Goal: Task Accomplishment & Management: Manage account settings

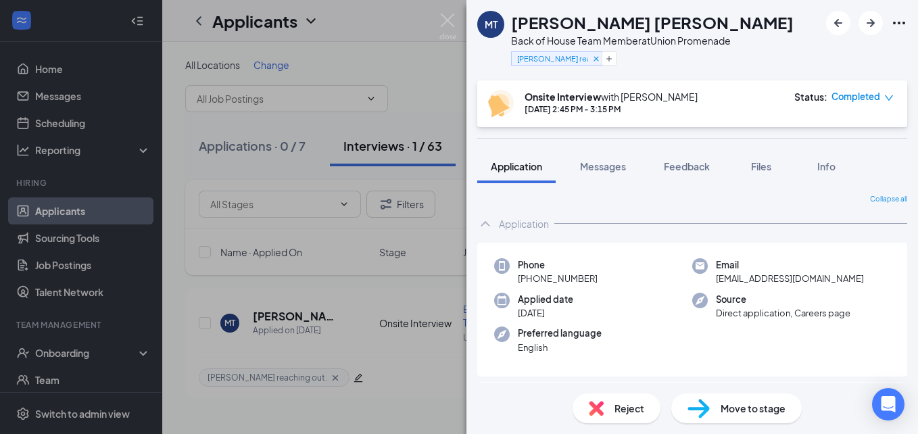
scroll to position [741, 0]
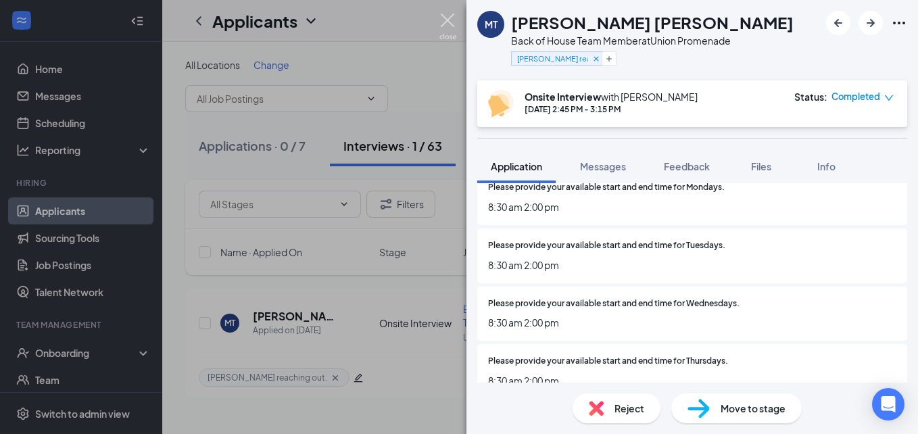
click at [443, 20] on img at bounding box center [447, 27] width 17 height 26
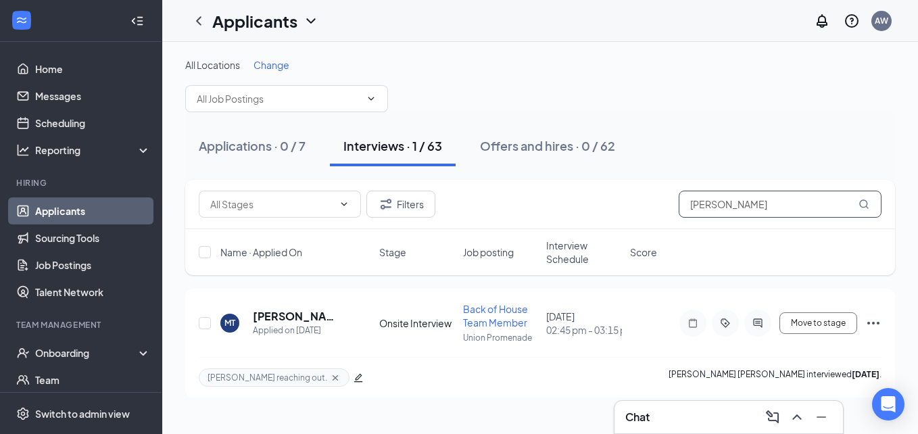
drag, startPoint x: 726, startPoint y: 210, endPoint x: 668, endPoint y: 208, distance: 58.2
click at [668, 208] on div "Filters Miranda" at bounding box center [540, 204] width 683 height 27
type input "[PERSON_NAME]"
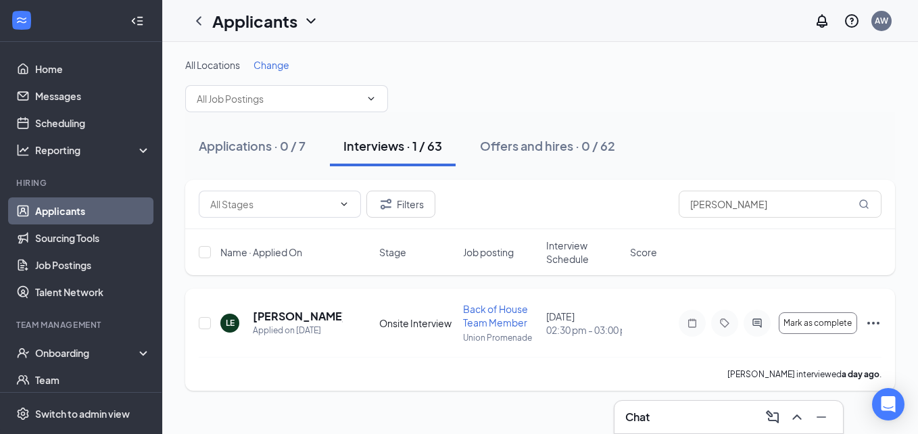
click at [873, 318] on icon "Ellipses" at bounding box center [873, 323] width 16 height 16
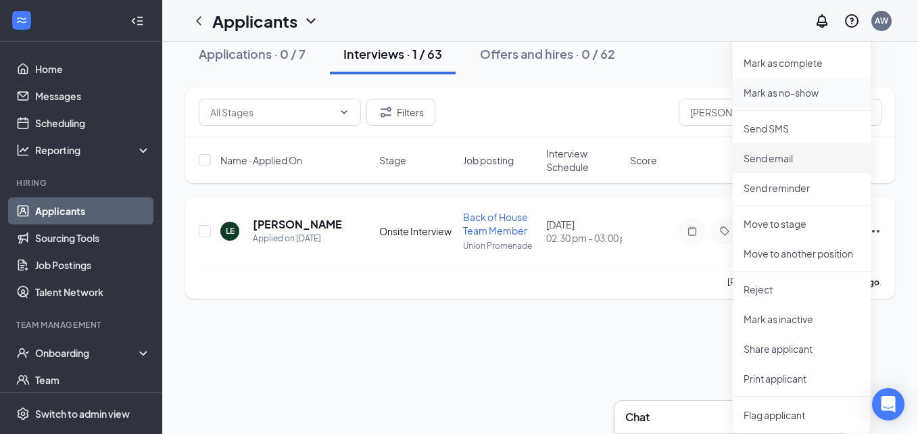
scroll to position [94, 0]
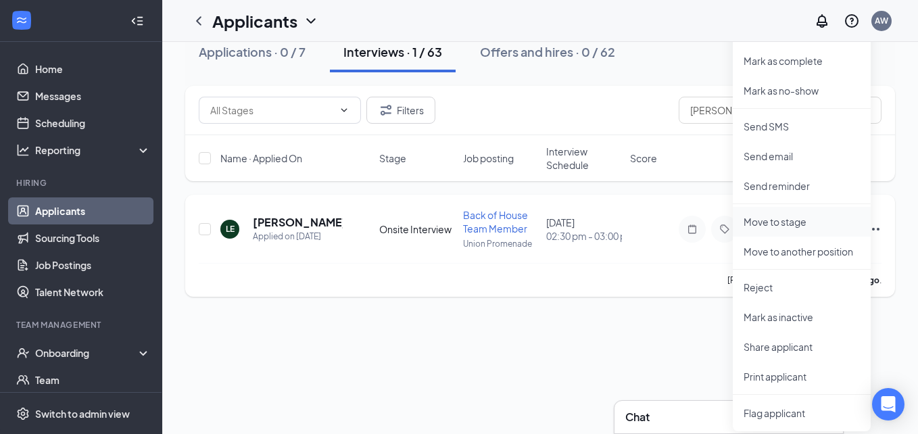
click at [785, 224] on p "Move to stage" at bounding box center [802, 222] width 116 height 14
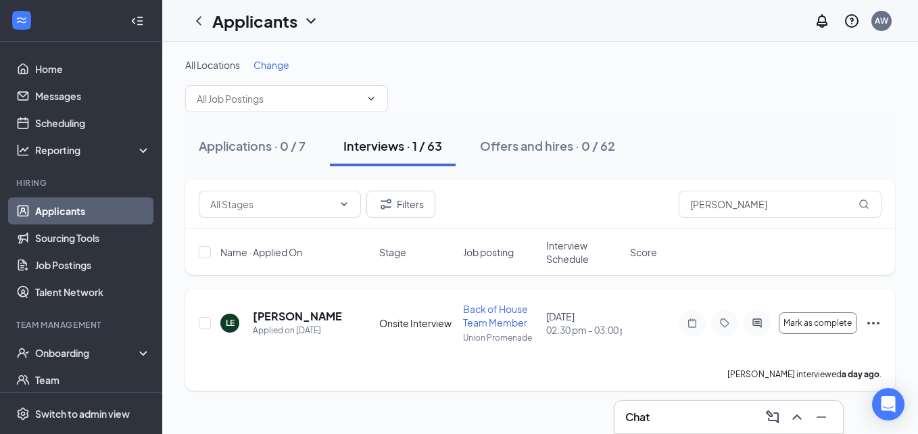
scroll to position [0, 0]
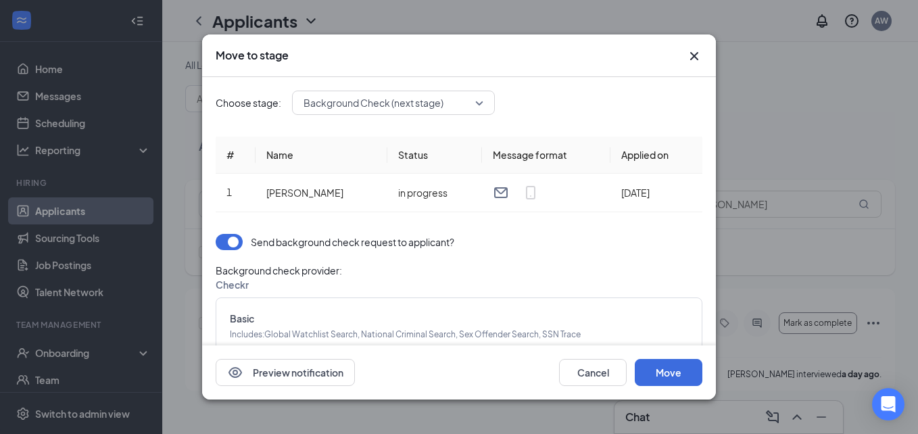
click at [459, 103] on span "Background Check (next stage)" at bounding box center [388, 103] width 168 height 20
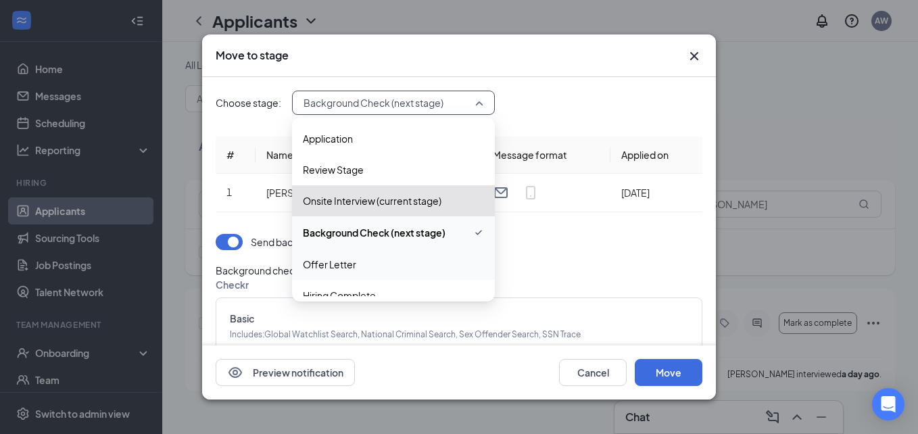
click at [402, 270] on span "Offer Letter" at bounding box center [393, 264] width 181 height 15
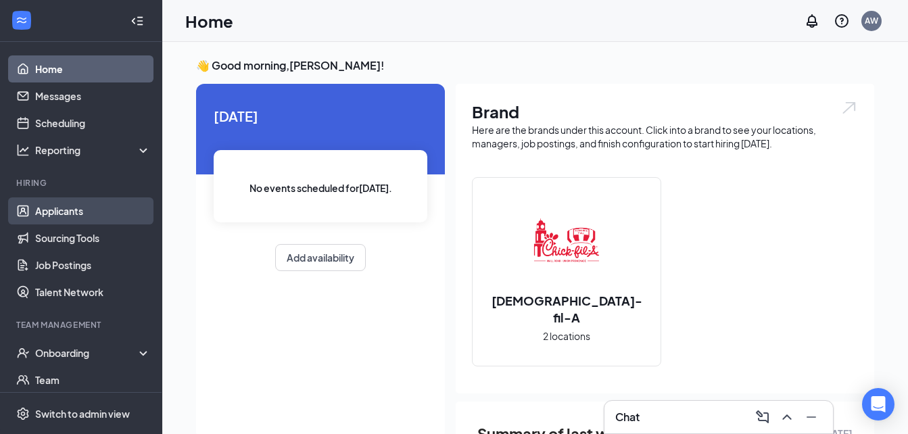
click at [58, 210] on link "Applicants" at bounding box center [93, 210] width 116 height 27
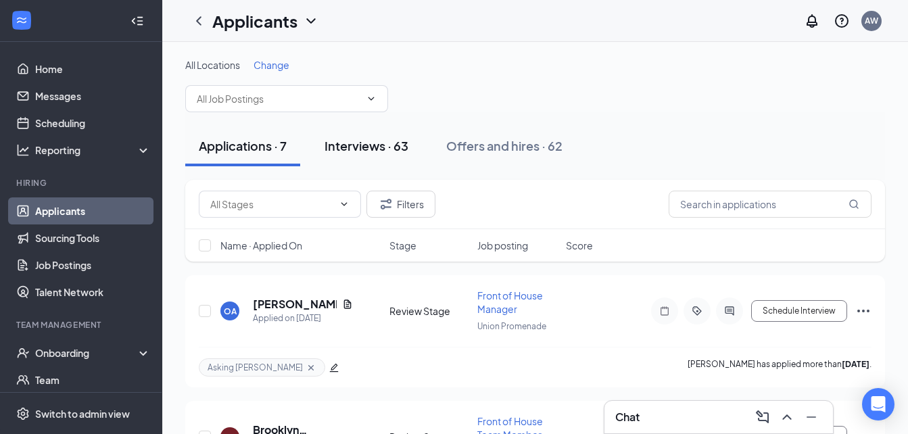
click at [416, 158] on button "Interviews · 63" at bounding box center [366, 146] width 111 height 41
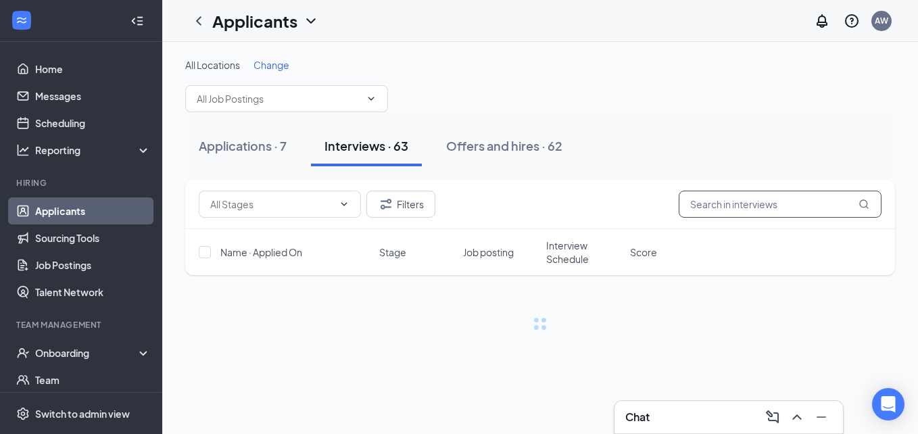
click at [764, 214] on input "text" at bounding box center [780, 204] width 203 height 27
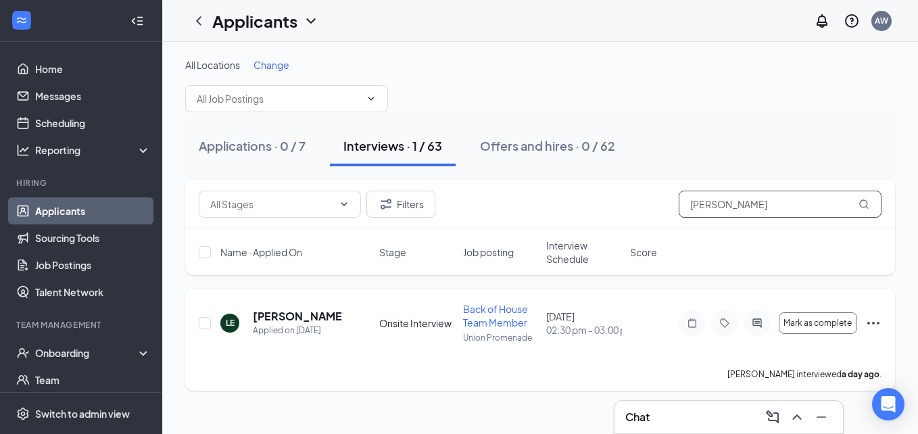
type input "[PERSON_NAME]"
click at [874, 327] on icon "Ellipses" at bounding box center [873, 323] width 16 height 16
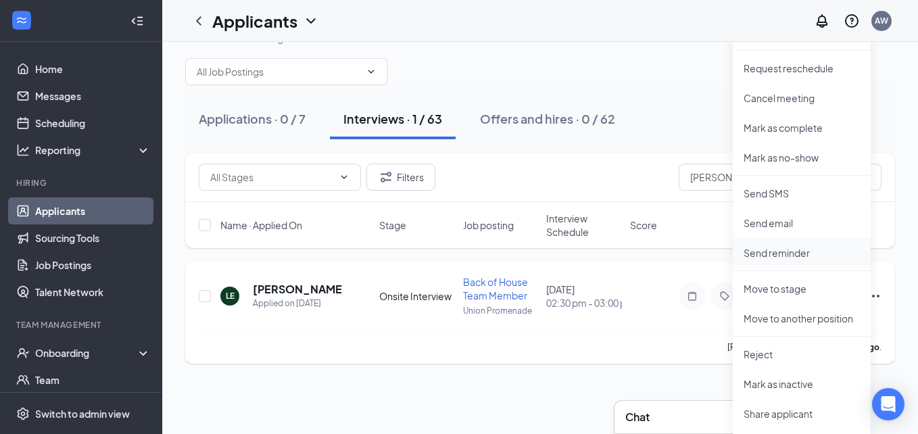
scroll to position [28, 0]
click at [804, 290] on p "Move to stage" at bounding box center [802, 288] width 116 height 14
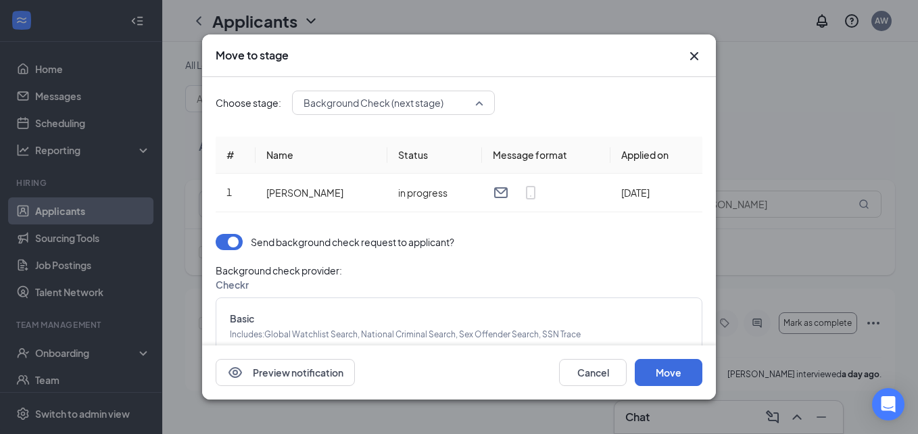
click at [462, 101] on span "Background Check (next stage)" at bounding box center [388, 103] width 168 height 20
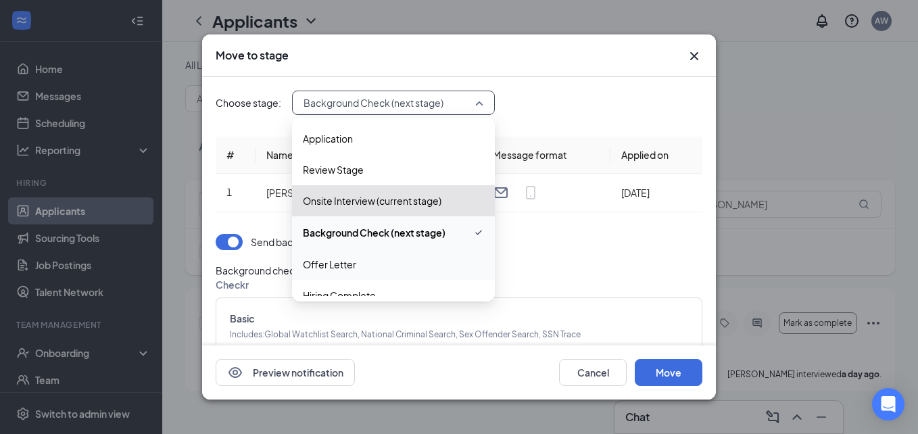
click at [395, 260] on span "Offer Letter" at bounding box center [393, 264] width 181 height 15
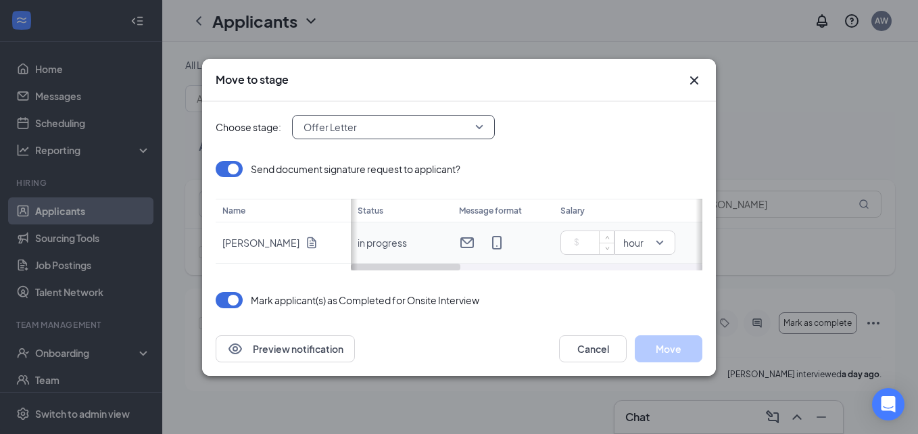
click at [592, 240] on input at bounding box center [590, 243] width 47 height 20
type input "13"
click at [629, 274] on div "Choose stage: Offer Letter 4066285 4066281 4066286 Application Review Stage Ons…" at bounding box center [459, 211] width 487 height 220
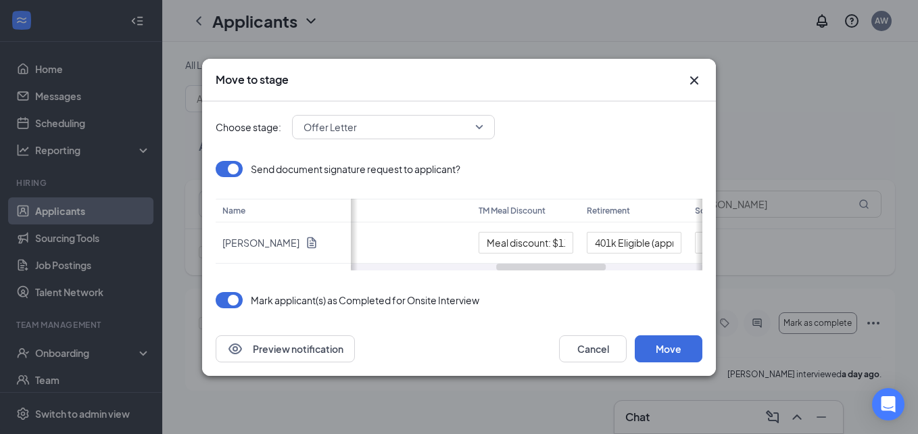
scroll to position [0, 469]
drag, startPoint x: 454, startPoint y: 266, endPoint x: 609, endPoint y: 265, distance: 154.8
click at [609, 265] on div at bounding box center [560, 267] width 110 height 7
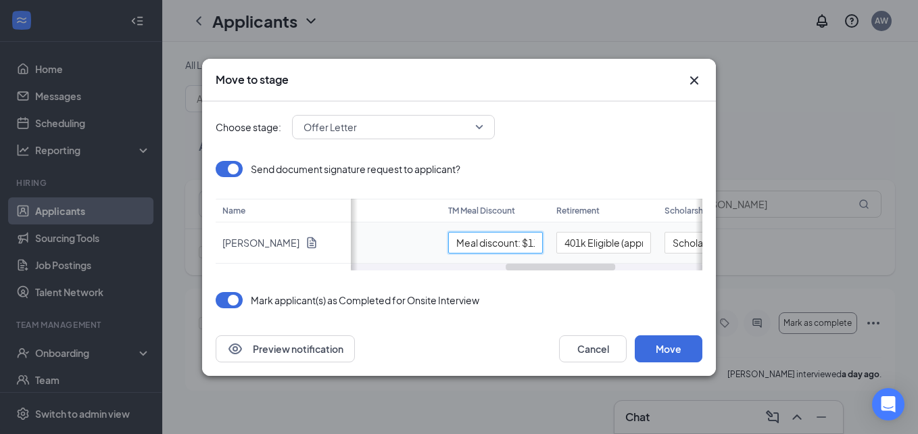
click at [537, 243] on input "Meal discount: $11 daily" at bounding box center [495, 243] width 95 height 22
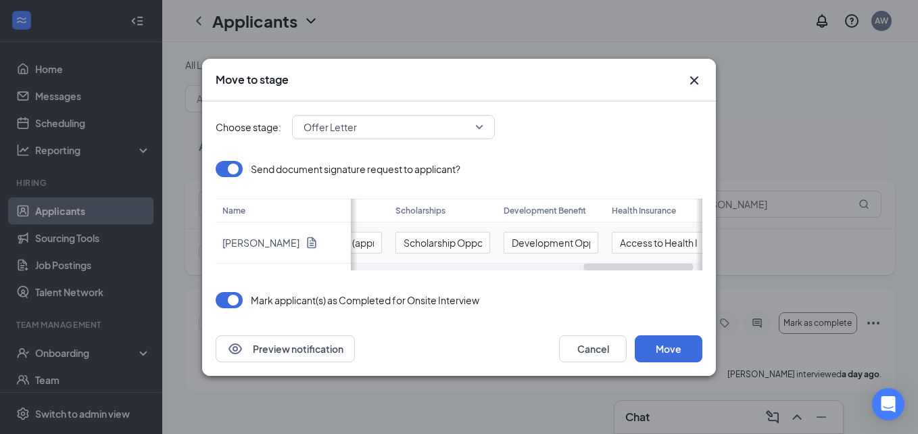
scroll to position [0, 778]
drag, startPoint x: 560, startPoint y: 265, endPoint x: 671, endPoint y: 259, distance: 111.7
click at [671, 259] on div "Status Message format Salary Start date TM Meal Discount Retirement Scholarship…" at bounding box center [527, 235] width 352 height 72
type input "Meal discount: $111 daily"
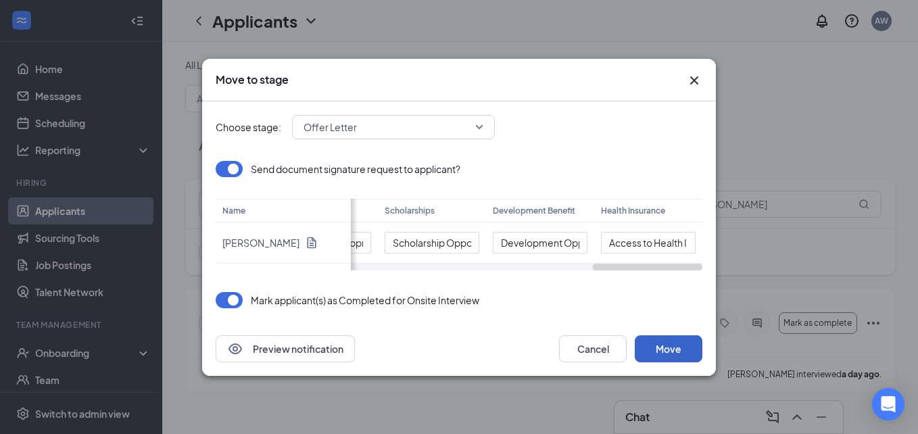
click at [667, 345] on button "Move" at bounding box center [669, 348] width 68 height 27
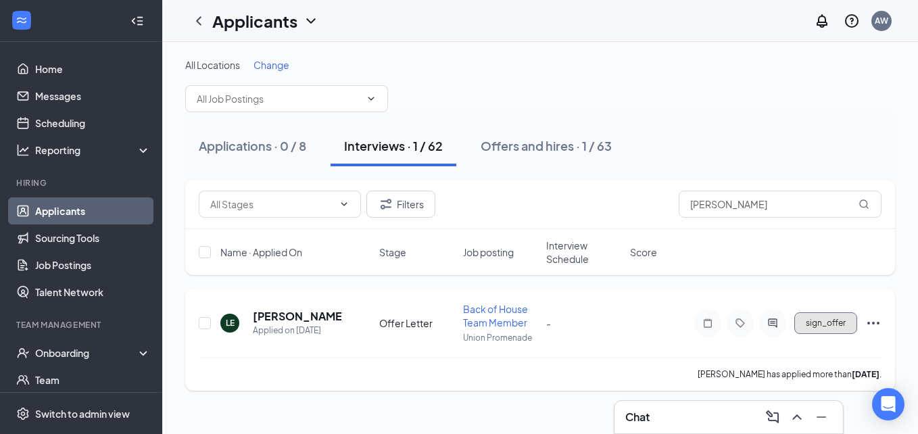
click at [844, 331] on button "sign_offer" at bounding box center [825, 323] width 63 height 22
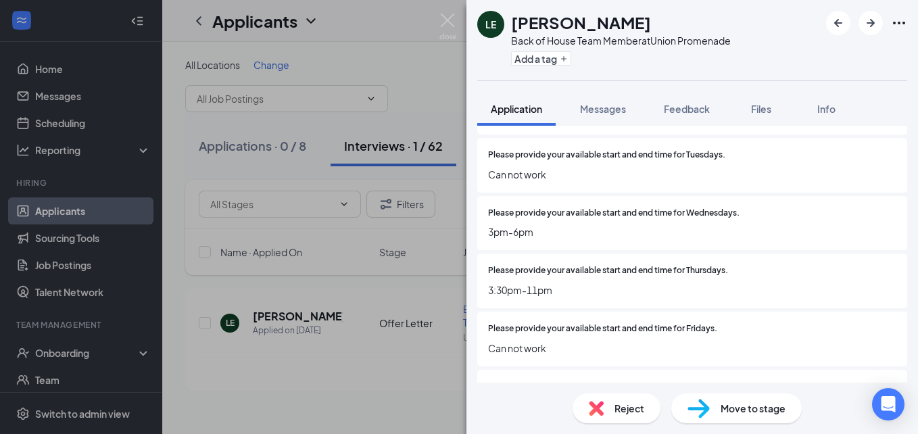
scroll to position [802, 0]
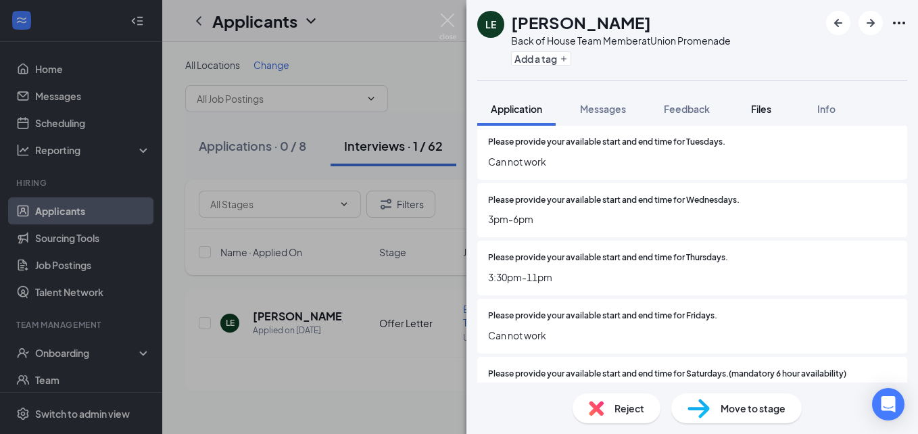
click at [762, 109] on span "Files" at bounding box center [761, 109] width 20 height 12
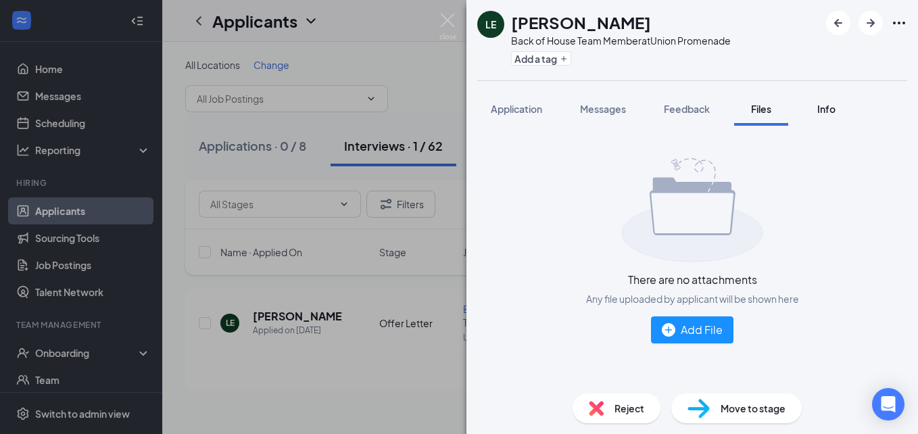
click at [828, 113] on span "Info" at bounding box center [826, 109] width 18 height 12
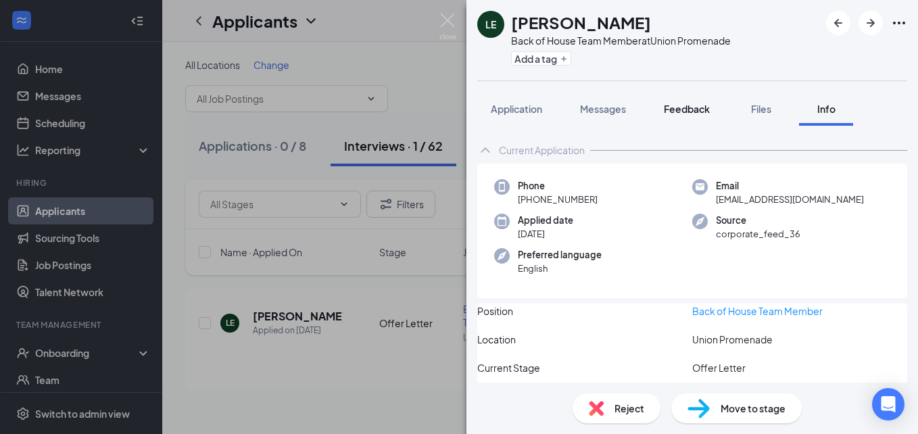
click at [695, 113] on span "Feedback" at bounding box center [687, 109] width 46 height 12
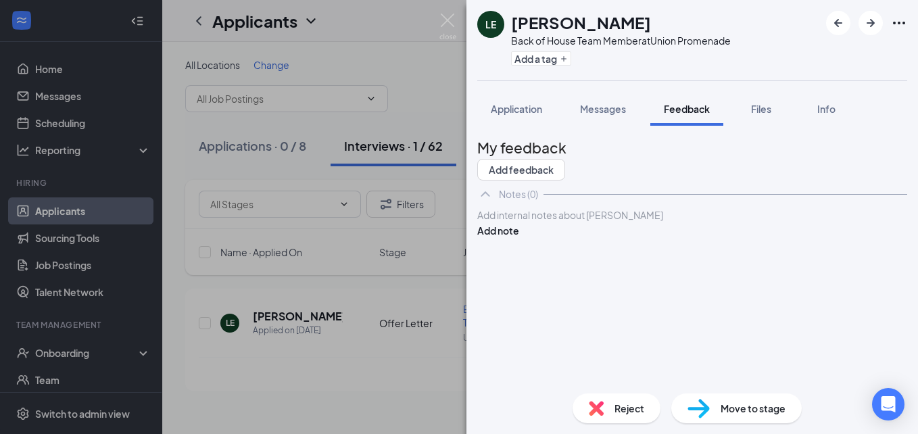
click at [453, 24] on img at bounding box center [447, 27] width 17 height 26
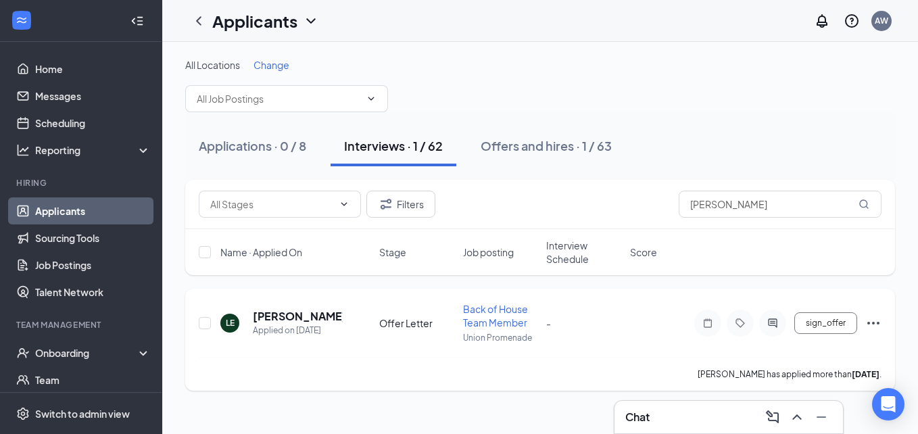
click at [873, 320] on icon "Ellipses" at bounding box center [873, 323] width 16 height 16
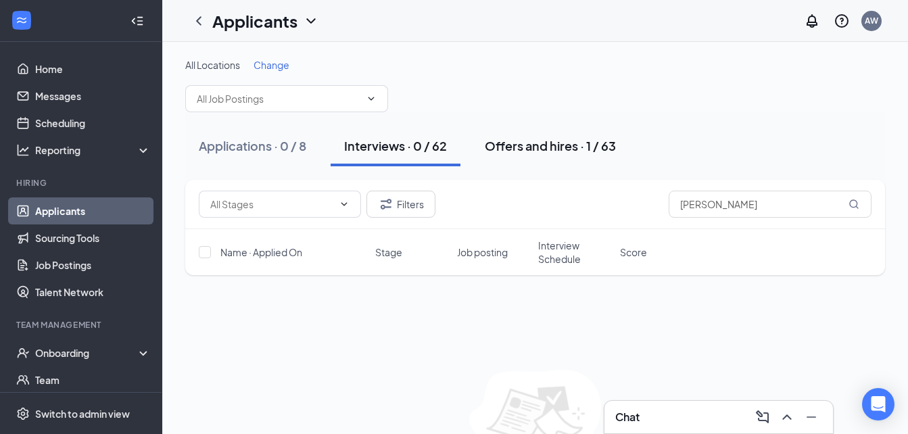
click at [540, 153] on div "Offers and hires · 1 / 63" at bounding box center [550, 145] width 131 height 17
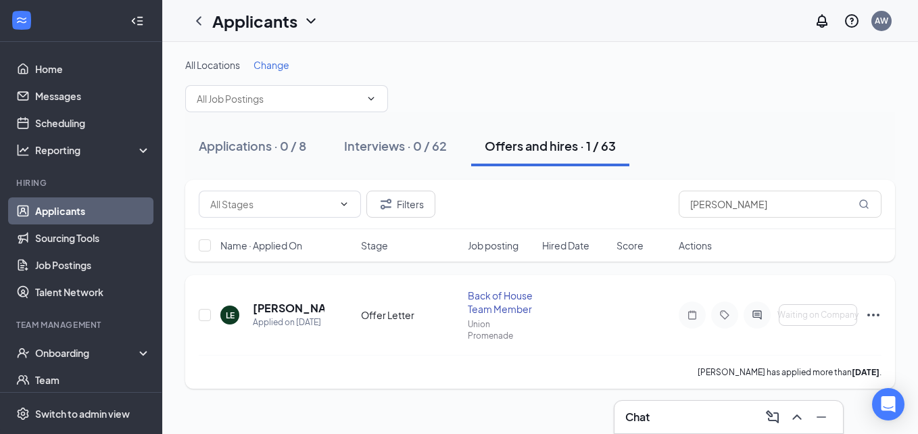
click at [873, 315] on icon "Ellipses" at bounding box center [873, 315] width 12 height 3
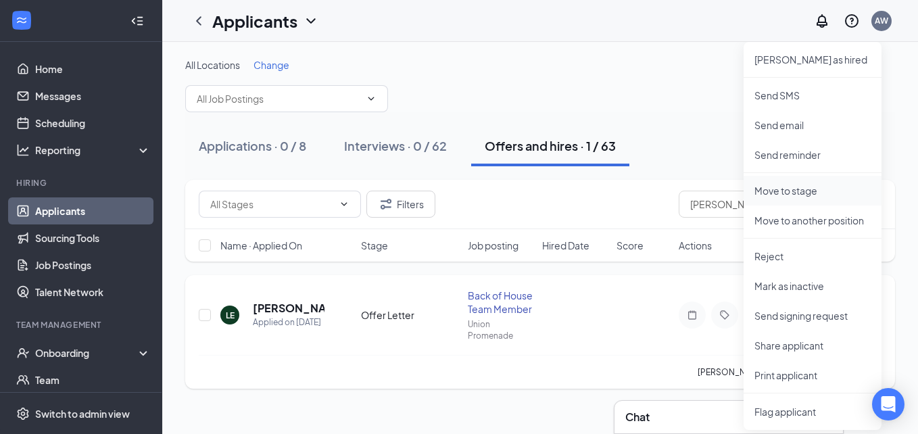
click at [806, 187] on p "Move to stage" at bounding box center [813, 191] width 116 height 14
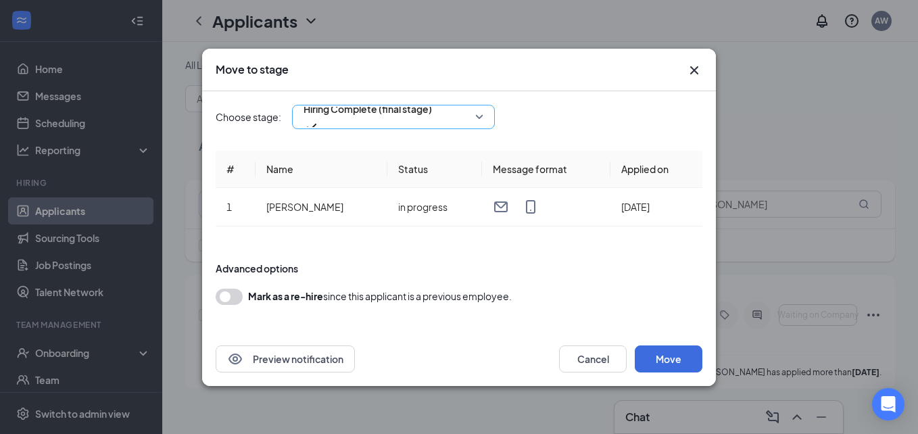
click at [487, 122] on div "Hiring Complete (final stage)" at bounding box center [393, 117] width 203 height 24
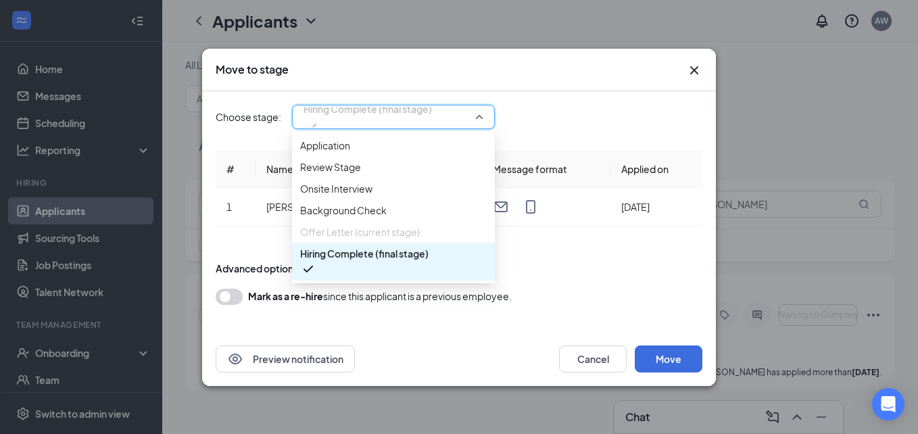
scroll to position [15, 0]
click at [588, 250] on form "Advanced options Mark as a re-hire since this applicant is a previous employee." at bounding box center [459, 283] width 487 height 70
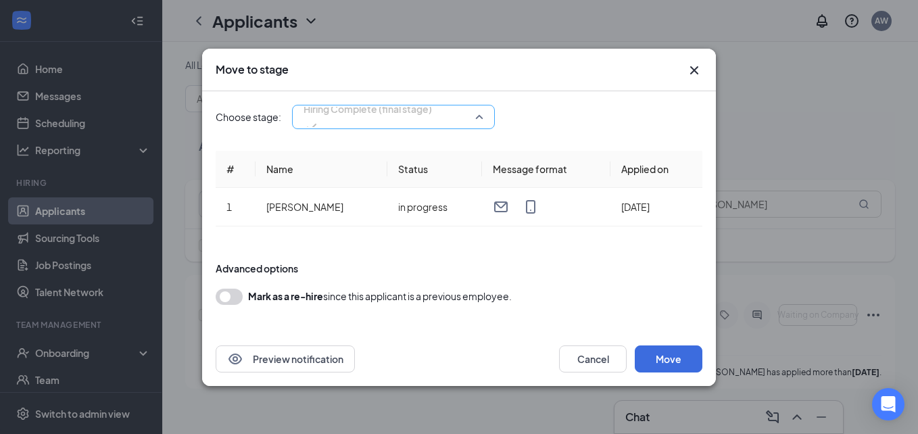
click at [473, 115] on span "Hiring Complete (final stage)" at bounding box center [394, 117] width 180 height 20
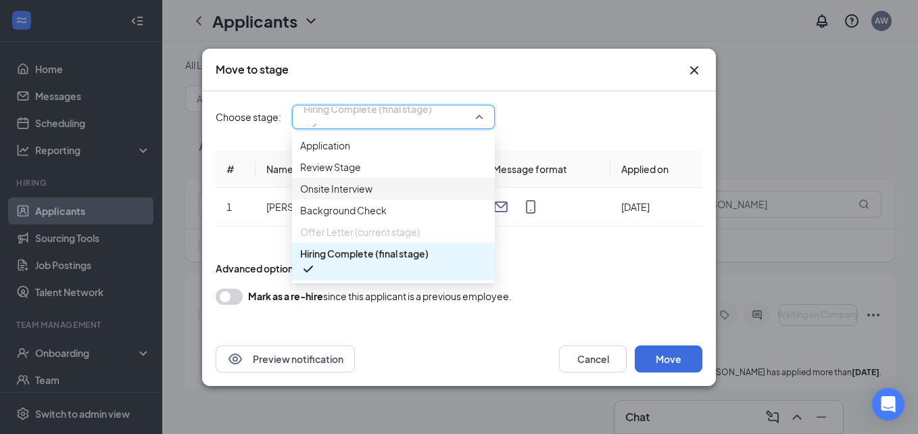
scroll to position [0, 0]
click at [380, 174] on span "Review Stage" at bounding box center [393, 167] width 187 height 15
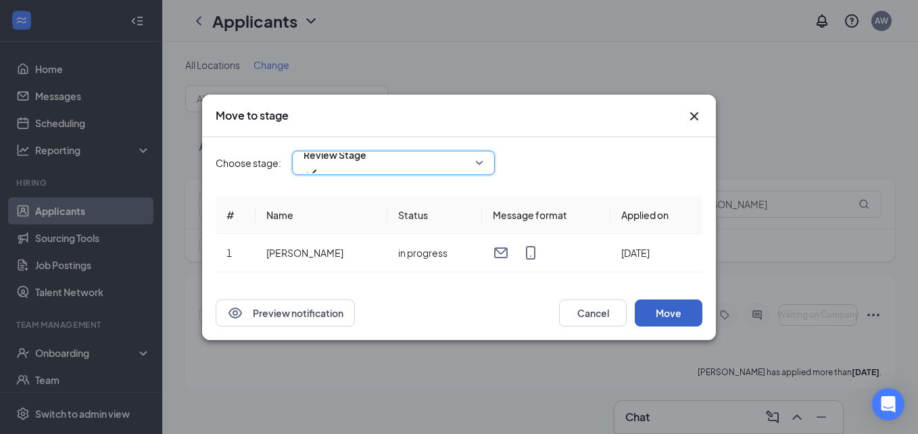
click at [670, 312] on button "Move" at bounding box center [669, 313] width 68 height 27
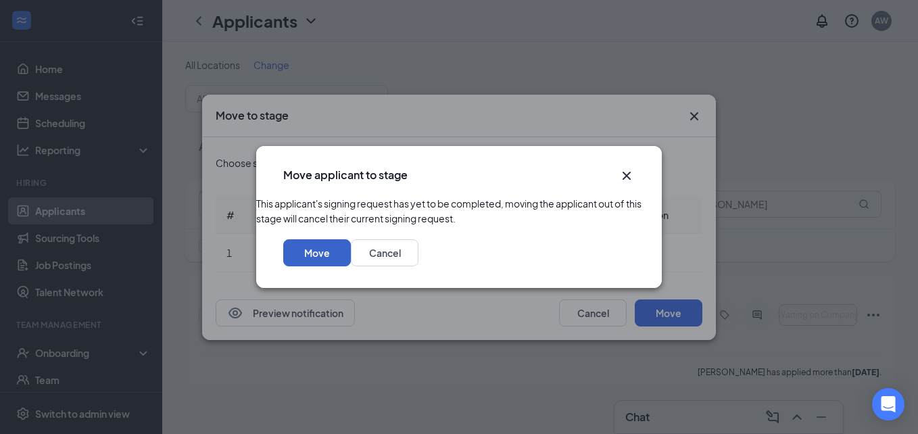
click at [351, 263] on button "Move" at bounding box center [317, 252] width 68 height 27
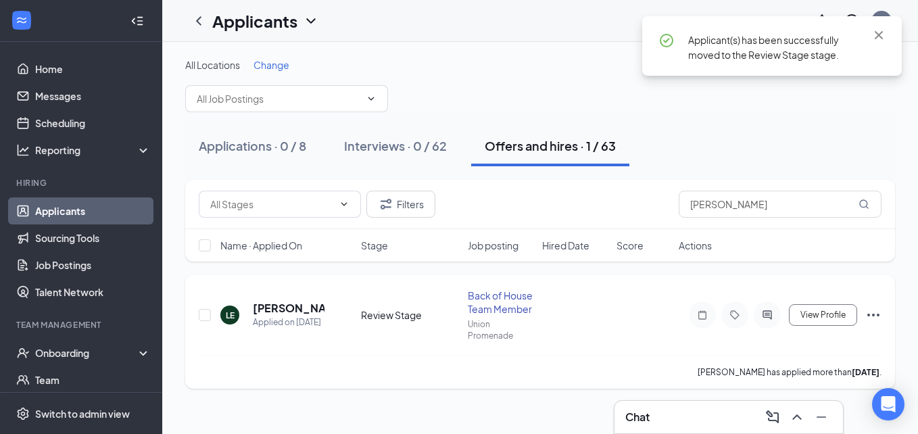
click at [870, 309] on icon "Ellipses" at bounding box center [873, 315] width 16 height 16
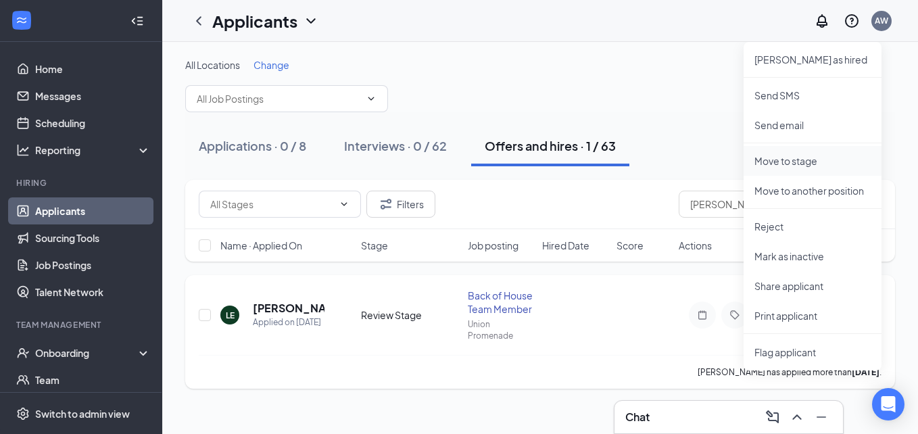
click at [780, 166] on p "Move to stage" at bounding box center [813, 161] width 116 height 14
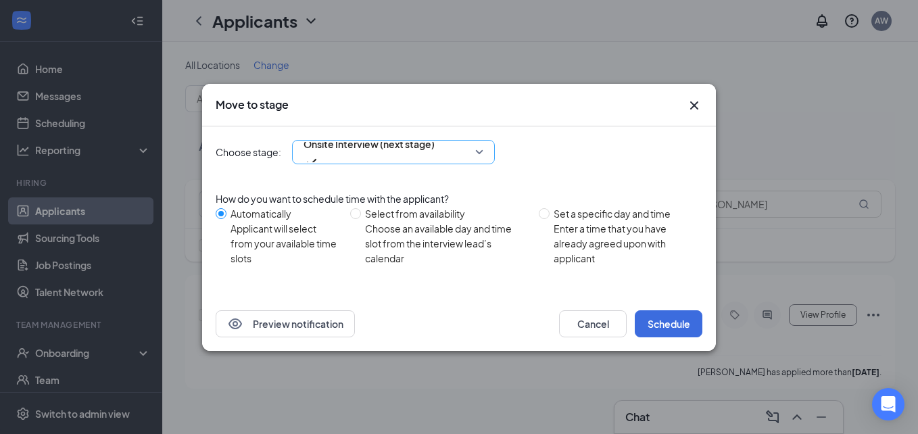
click at [479, 151] on span "Onsite Interview (next stage)" at bounding box center [394, 152] width 180 height 20
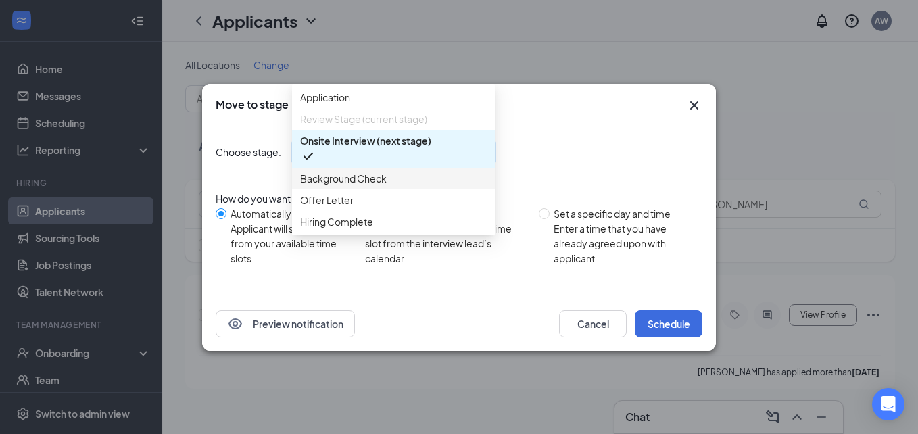
scroll to position [15, 0]
click at [388, 208] on span "Offer Letter" at bounding box center [393, 200] width 187 height 15
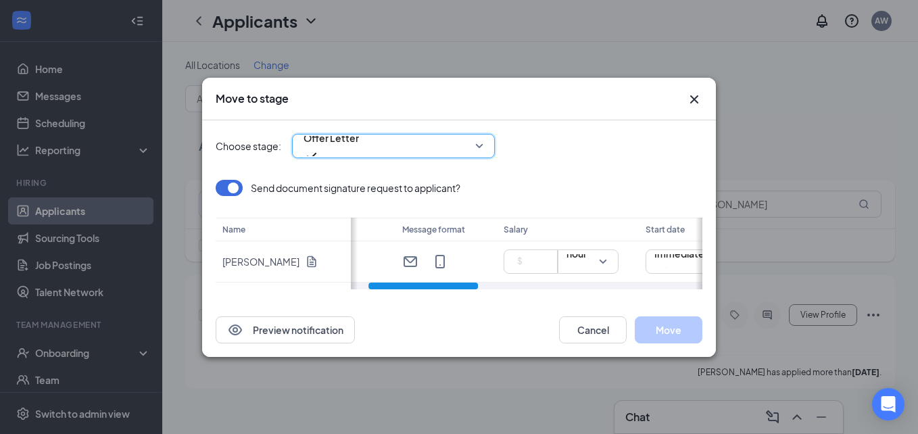
drag, startPoint x: 457, startPoint y: 286, endPoint x: 488, endPoint y: 285, distance: 31.1
click at [488, 285] on div at bounding box center [527, 286] width 352 height 7
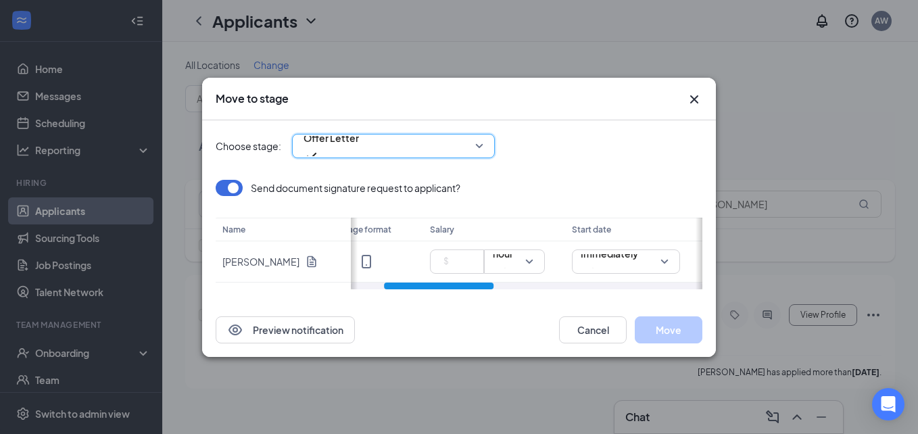
scroll to position [0, 102]
drag, startPoint x: 453, startPoint y: 284, endPoint x: 402, endPoint y: 287, distance: 50.8
click at [402, 287] on div at bounding box center [439, 286] width 110 height 7
click at [490, 259] on input at bounding box center [487, 262] width 47 height 20
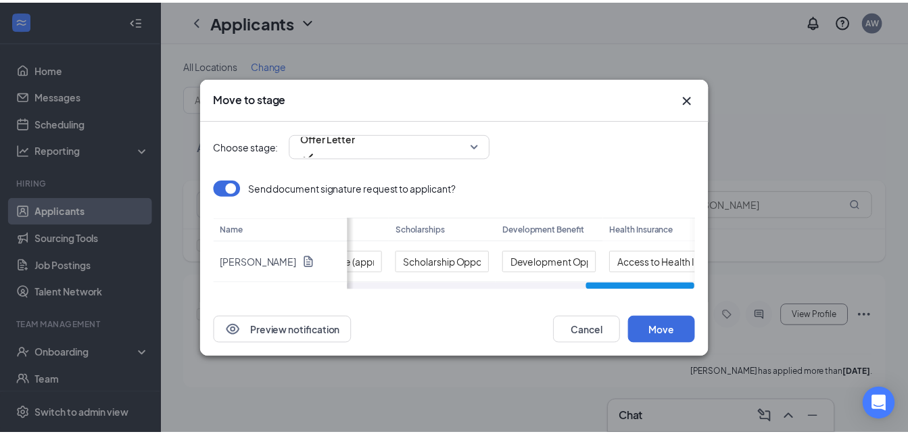
scroll to position [0, 778]
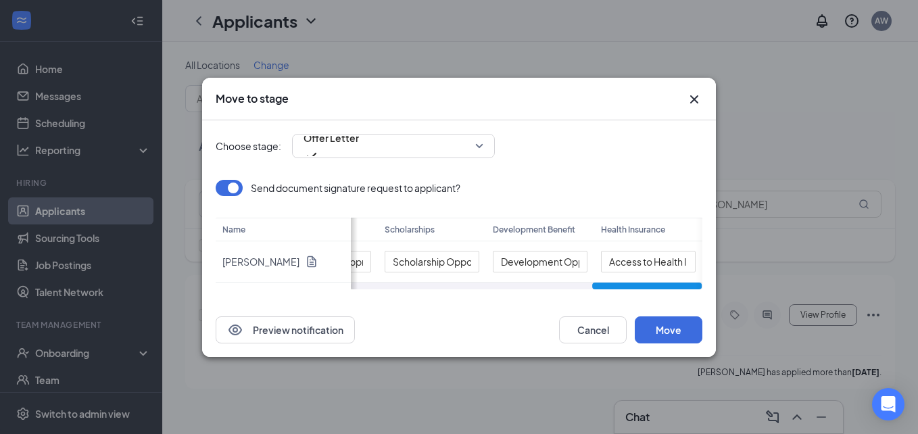
drag, startPoint x: 487, startPoint y: 287, endPoint x: 702, endPoint y: 294, distance: 215.1
click at [702, 294] on div "Choose stage: Offer Letter 4066285 4066281 4066286 Application Review Stage (cu…" at bounding box center [459, 211] width 514 height 183
type input "13"
click at [665, 326] on button "Move" at bounding box center [669, 329] width 68 height 27
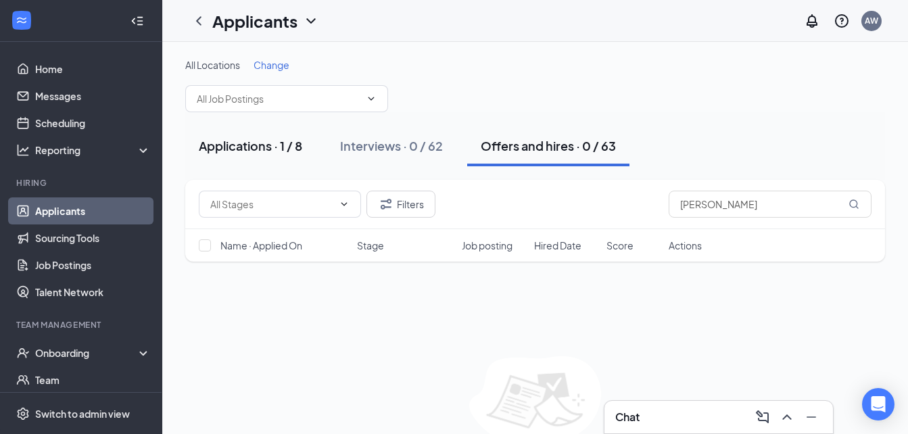
click at [289, 153] on div "Applications · 1 / 8" at bounding box center [250, 145] width 103 height 17
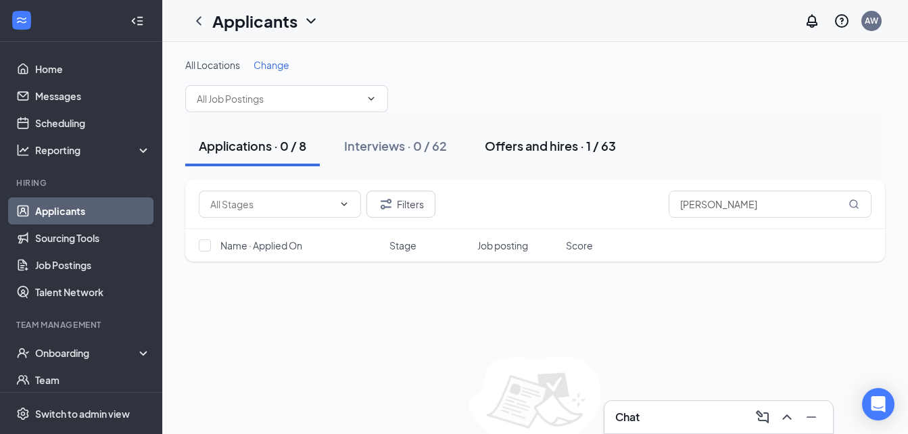
click at [581, 147] on div "Offers and hires · 1 / 63" at bounding box center [550, 145] width 131 height 17
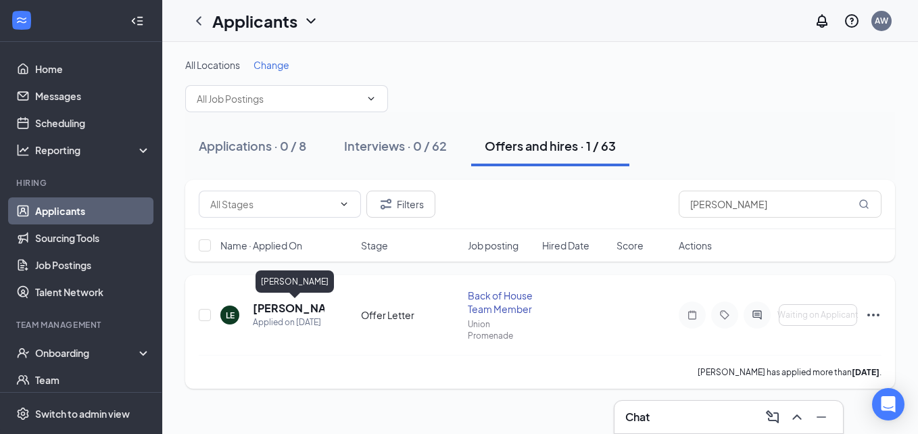
click at [291, 311] on h5 "[PERSON_NAME]" at bounding box center [289, 308] width 72 height 15
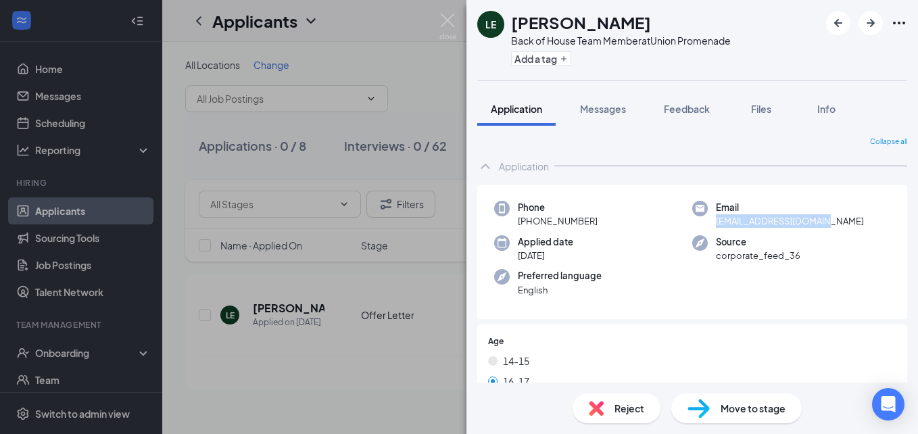
drag, startPoint x: 708, startPoint y: 223, endPoint x: 813, endPoint y: 221, distance: 105.5
click at [813, 221] on div "Email [EMAIL_ADDRESS][DOMAIN_NAME]" at bounding box center [791, 215] width 198 height 28
drag, startPoint x: 813, startPoint y: 221, endPoint x: 798, endPoint y: 220, distance: 15.6
copy span "[EMAIL_ADDRESS][DOMAIN_NAME]"
drag, startPoint x: 529, startPoint y: 219, endPoint x: 599, endPoint y: 218, distance: 69.7
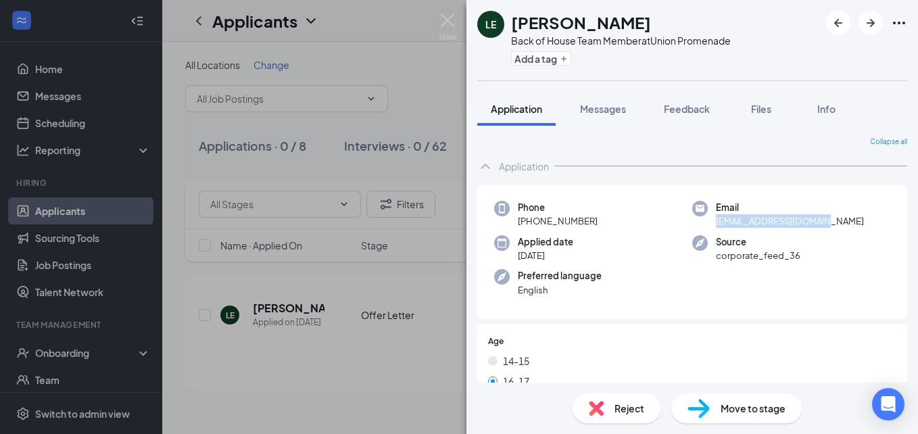
click at [599, 218] on div "Phone [PHONE_NUMBER]" at bounding box center [593, 215] width 198 height 28
drag, startPoint x: 599, startPoint y: 218, endPoint x: 577, endPoint y: 219, distance: 21.7
click at [577, 219] on span "[PHONE_NUMBER]" at bounding box center [558, 221] width 80 height 14
drag, startPoint x: 527, startPoint y: 222, endPoint x: 606, endPoint y: 221, distance: 79.1
click at [606, 221] on div "Phone [PHONE_NUMBER]" at bounding box center [593, 215] width 198 height 28
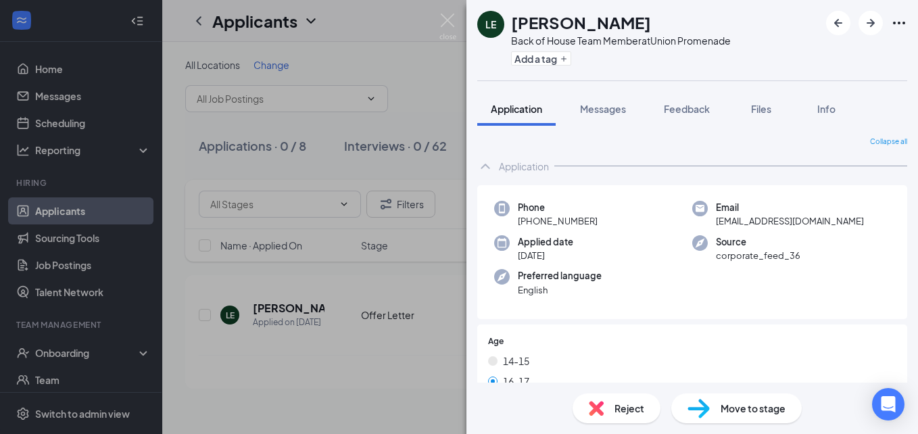
drag, startPoint x: 606, startPoint y: 221, endPoint x: 573, endPoint y: 220, distance: 33.2
copy span "[PHONE_NUMBER]"
click at [450, 21] on img at bounding box center [447, 27] width 17 height 26
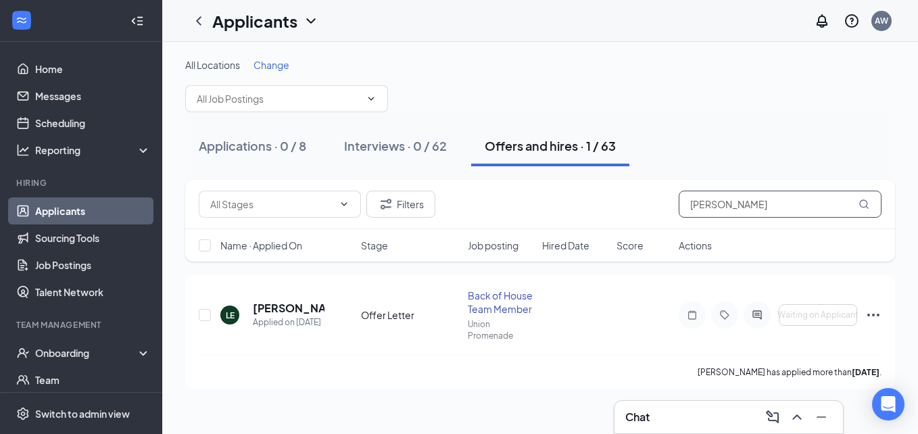
drag, startPoint x: 757, startPoint y: 200, endPoint x: 657, endPoint y: 196, distance: 99.5
click at [657, 196] on div "Filters [PERSON_NAME]" at bounding box center [540, 204] width 683 height 27
